Goal: Ask a question

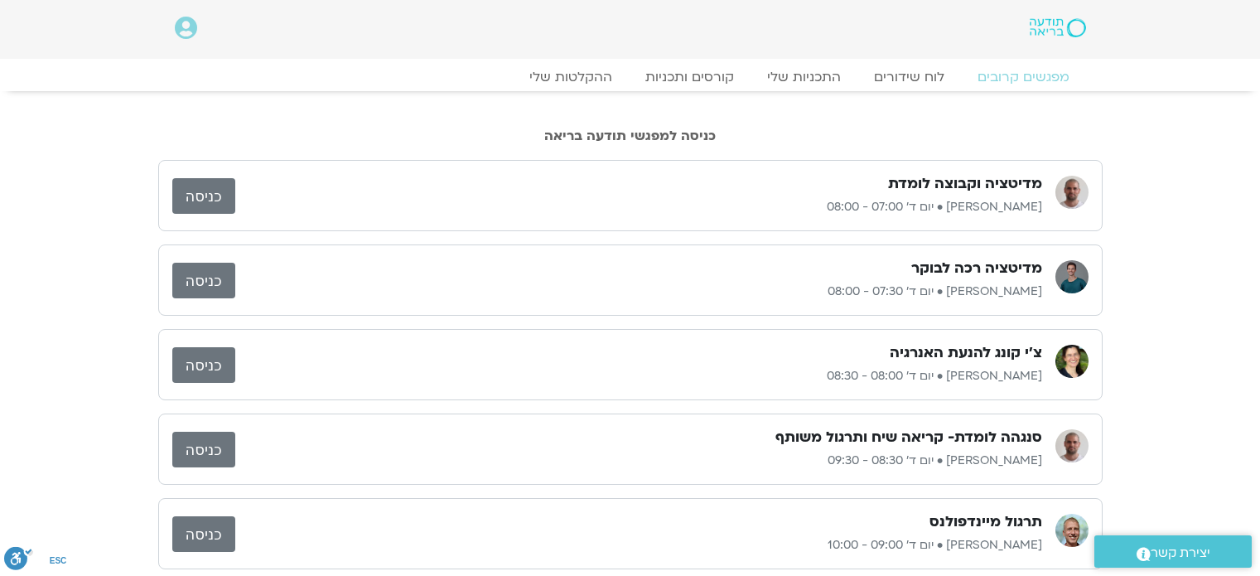
scroll to position [249, 0]
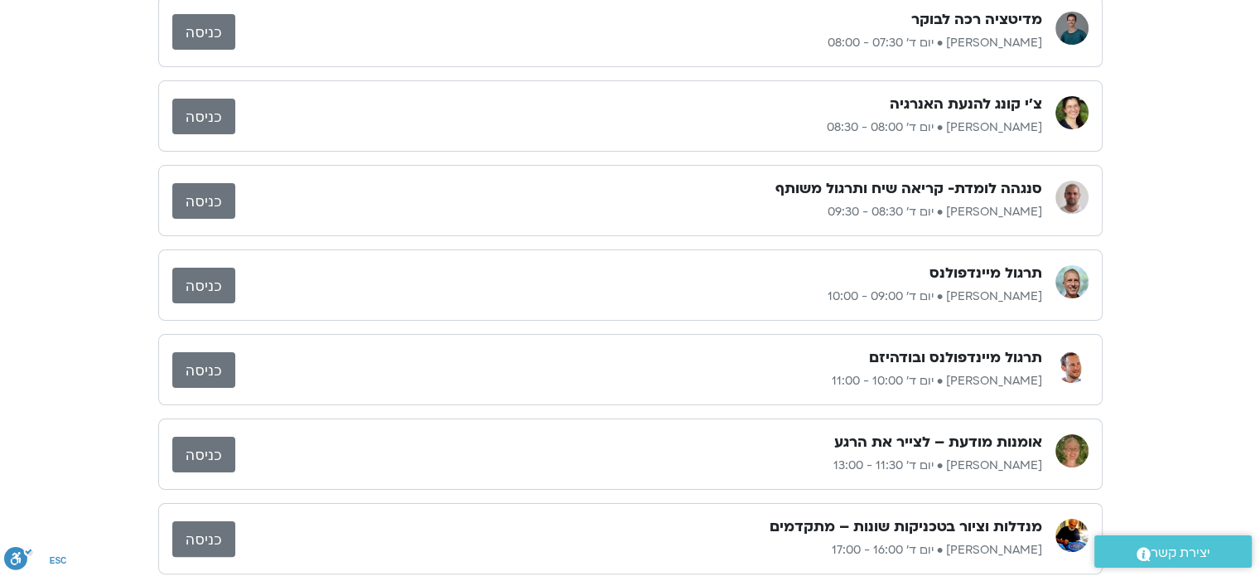
click at [1183, 555] on span "יצירת קשר" at bounding box center [1181, 553] width 60 height 22
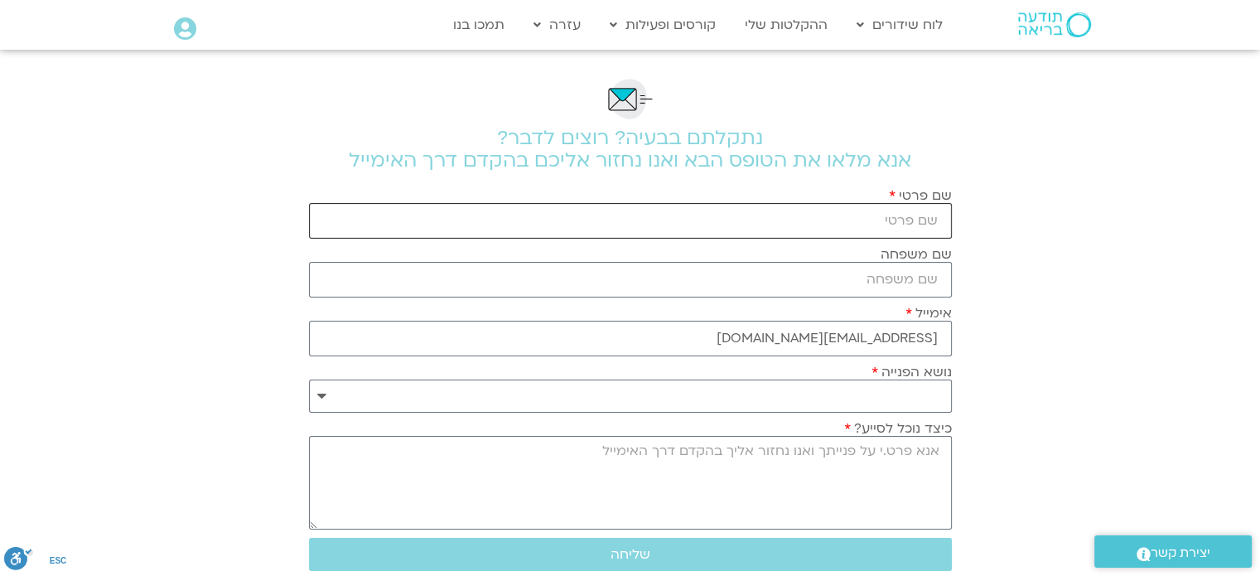
click at [783, 215] on input "שם פרטי" at bounding box center [630, 221] width 643 height 36
type input "דורית"
click at [931, 276] on input "שם משפחה" at bounding box center [630, 280] width 643 height 36
type input "הימן"
click at [322, 394] on select "**********" at bounding box center [630, 395] width 643 height 33
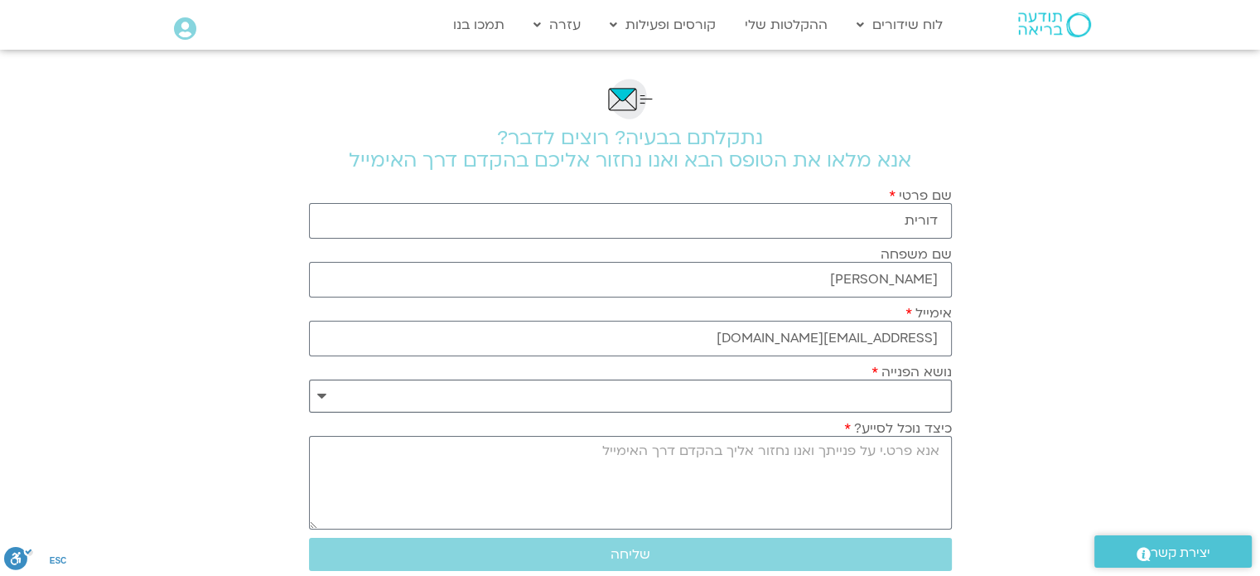
select select "**********"
click at [309, 379] on select "**********" at bounding box center [630, 395] width 643 height 33
click at [908, 460] on textarea "כיצד נוכל לסייע?" at bounding box center [630, 483] width 643 height 94
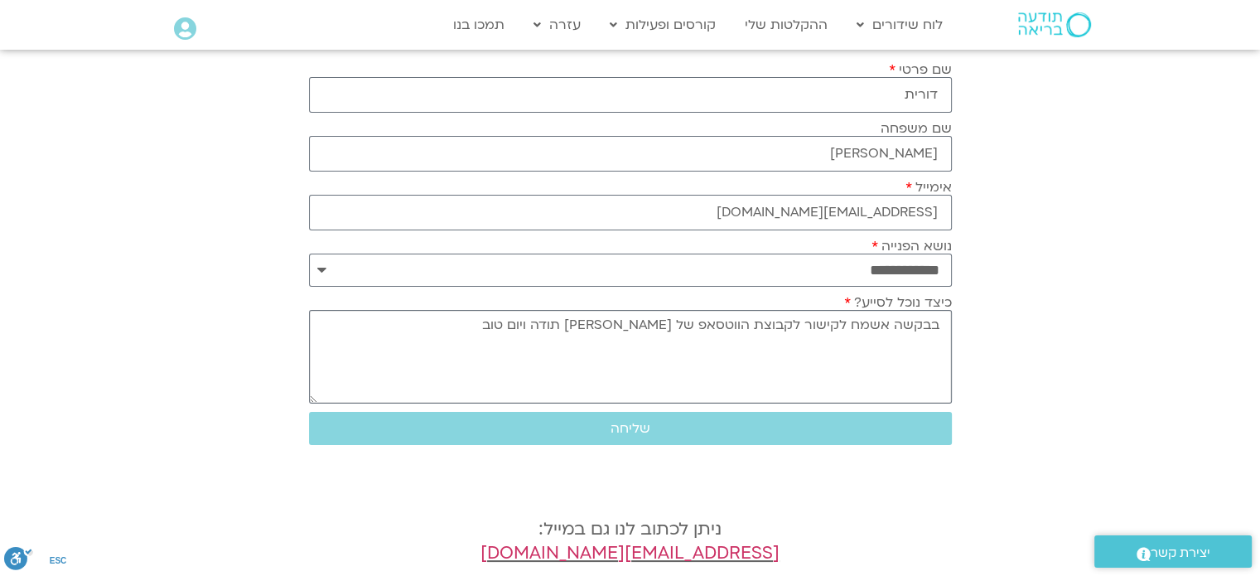
scroll to position [166, 0]
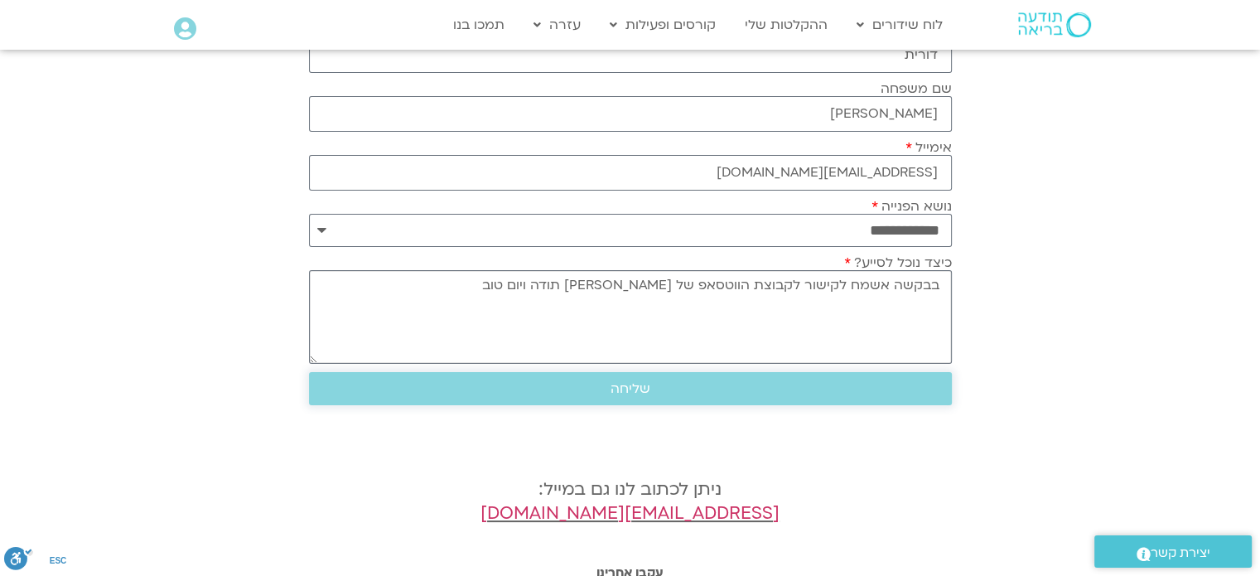
type textarea "בבקשה אשמח לקישור לקבוצת הווטסאפ של רון כהנא תודה ויום טוב"
click at [633, 384] on span "שליחה" at bounding box center [631, 388] width 40 height 15
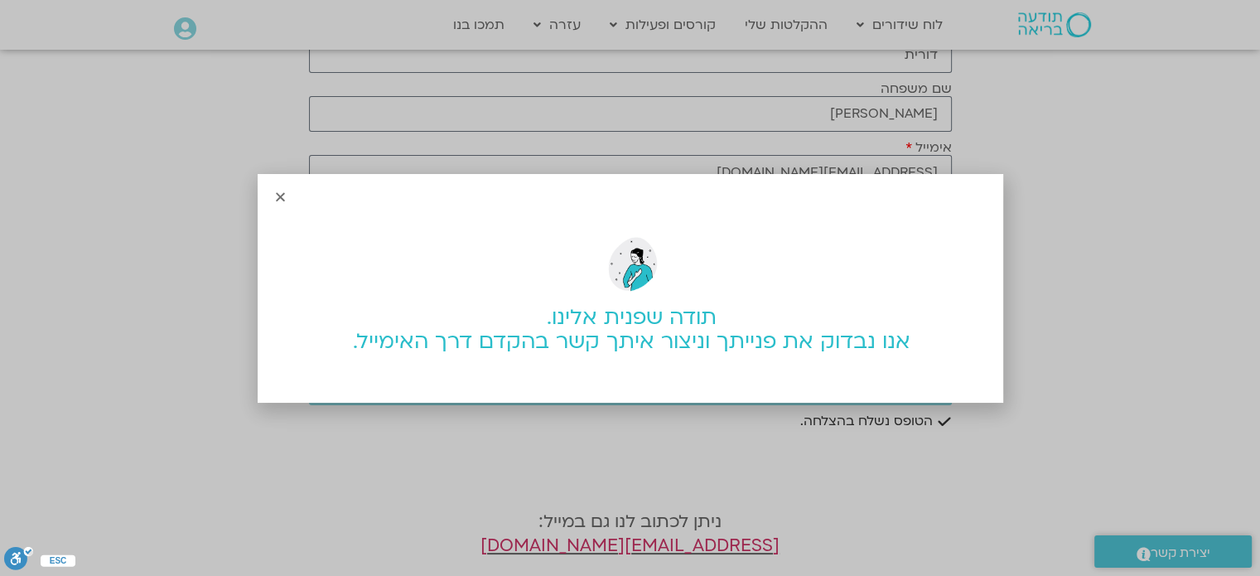
click at [277, 195] on icon "Close" at bounding box center [280, 197] width 12 height 12
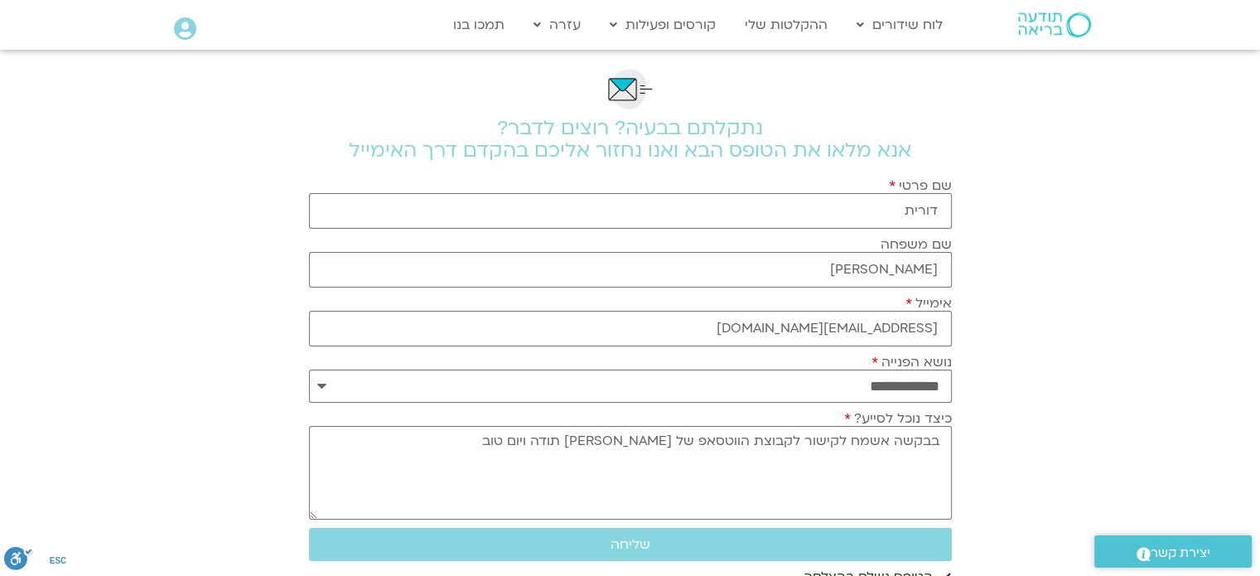
scroll to position [0, 0]
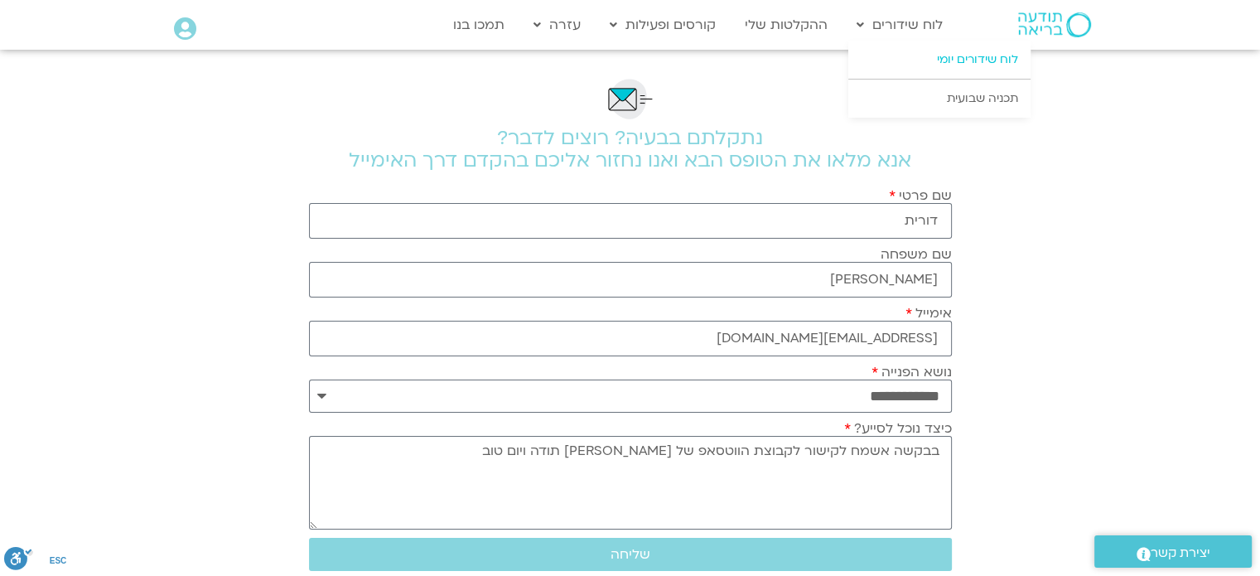
click at [950, 60] on link "לוח שידורים יומי" at bounding box center [939, 60] width 182 height 38
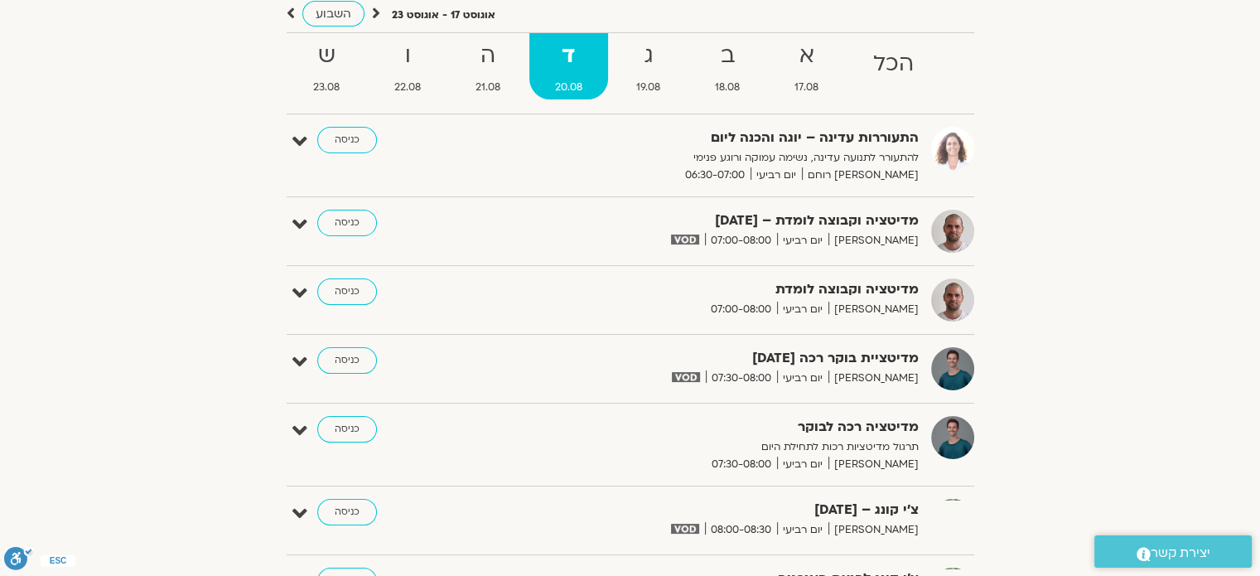
scroll to position [166, 0]
